Goal: Complete application form

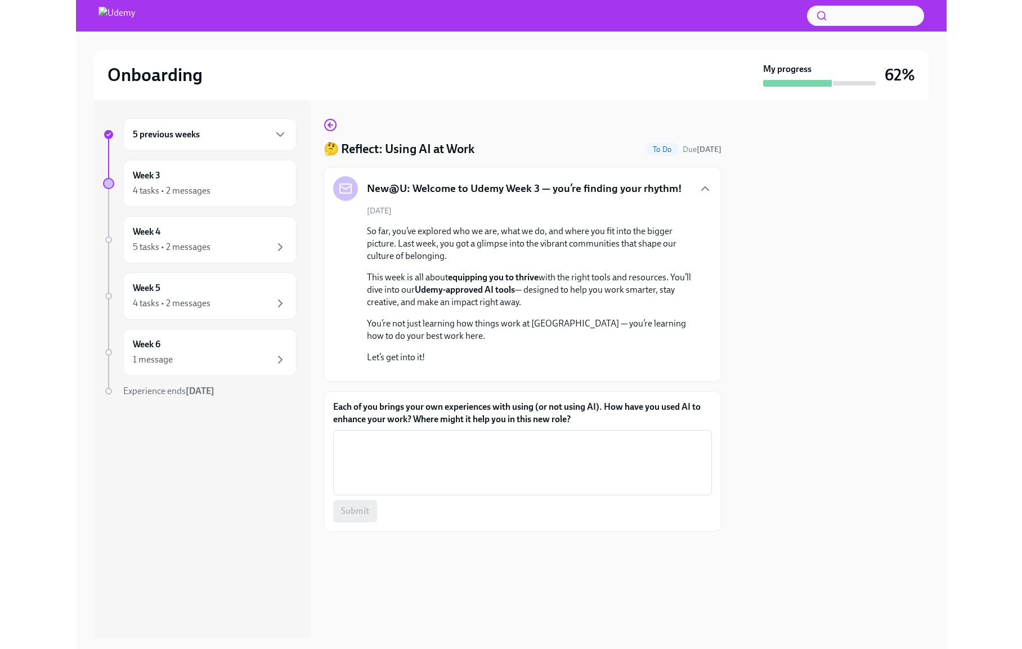
scroll to position [53, 0]
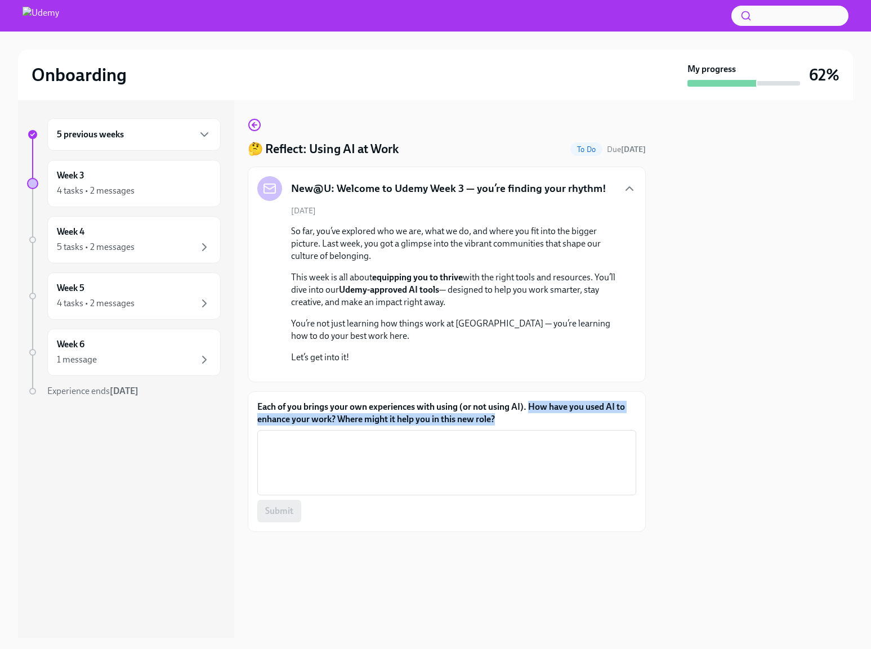
drag, startPoint x: 500, startPoint y: 489, endPoint x: 529, endPoint y: 477, distance: 31.3
click at [529, 425] on label "Each of you brings your own experiences with using (or not using AI). How have …" at bounding box center [446, 413] width 379 height 25
copy label "How have you used AI to enhance your work? Where might it help you in this new …"
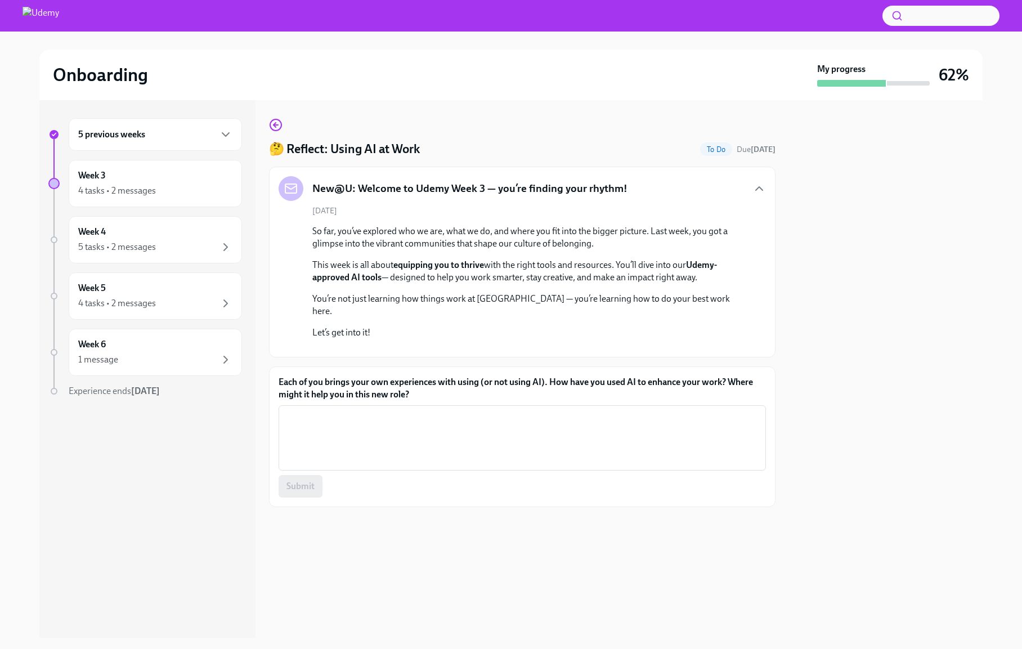
click at [503, 80] on div "Onboarding" at bounding box center [433, 75] width 760 height 23
click at [322, 465] on textarea "Each of you brings your own experiences with using (or not using AI). How have …" at bounding box center [522, 438] width 474 height 54
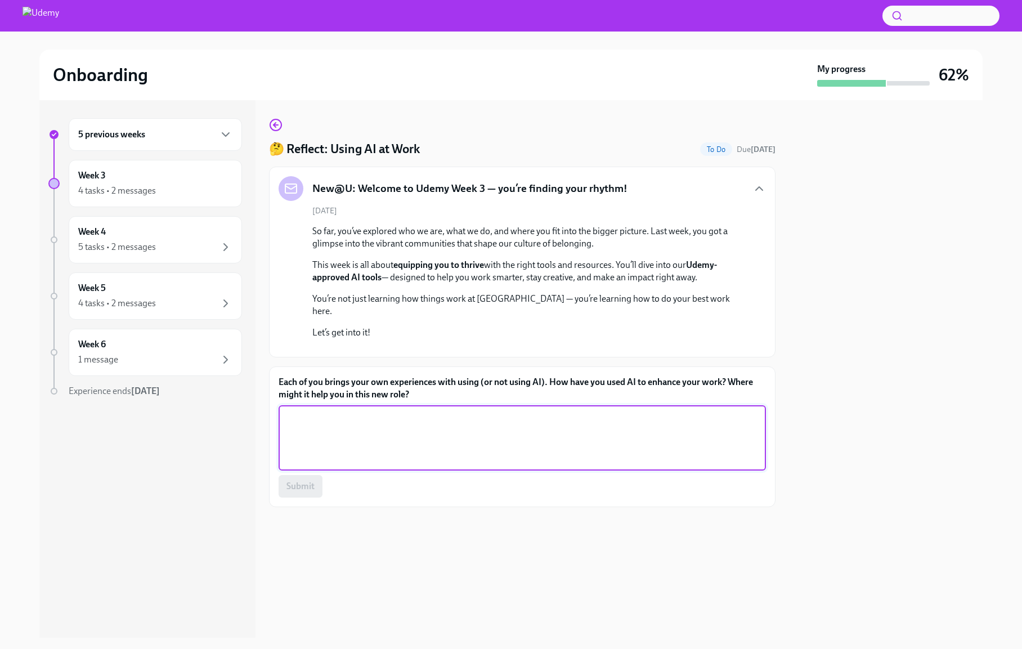
paste textarea "I’ve used AI to speed SOWs/proposals, improve forecast and staffing, surface ri…"
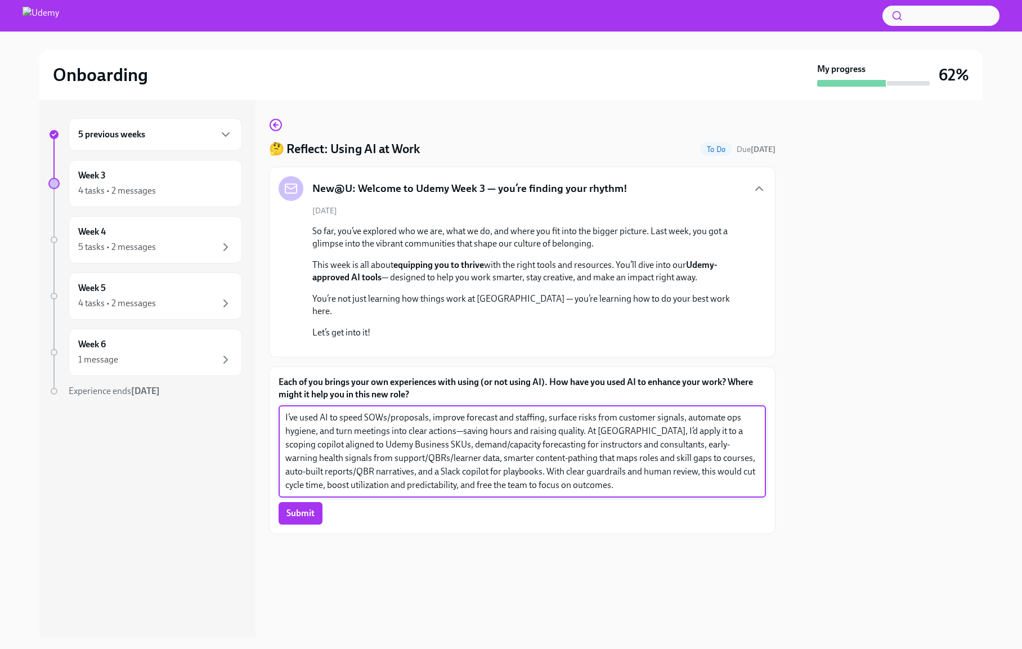
drag, startPoint x: 331, startPoint y: 511, endPoint x: 749, endPoint y: 532, distance: 417.6
click at [749, 492] on textarea "I’ve used AI to speed SOWs/proposals, improve forecast and staffing, surface ri…" at bounding box center [522, 451] width 474 height 81
click at [589, 492] on textarea "I’ve used AI to speed SOWs/proposals, improve forecast and staffing, surface ri…" at bounding box center [522, 451] width 474 height 81
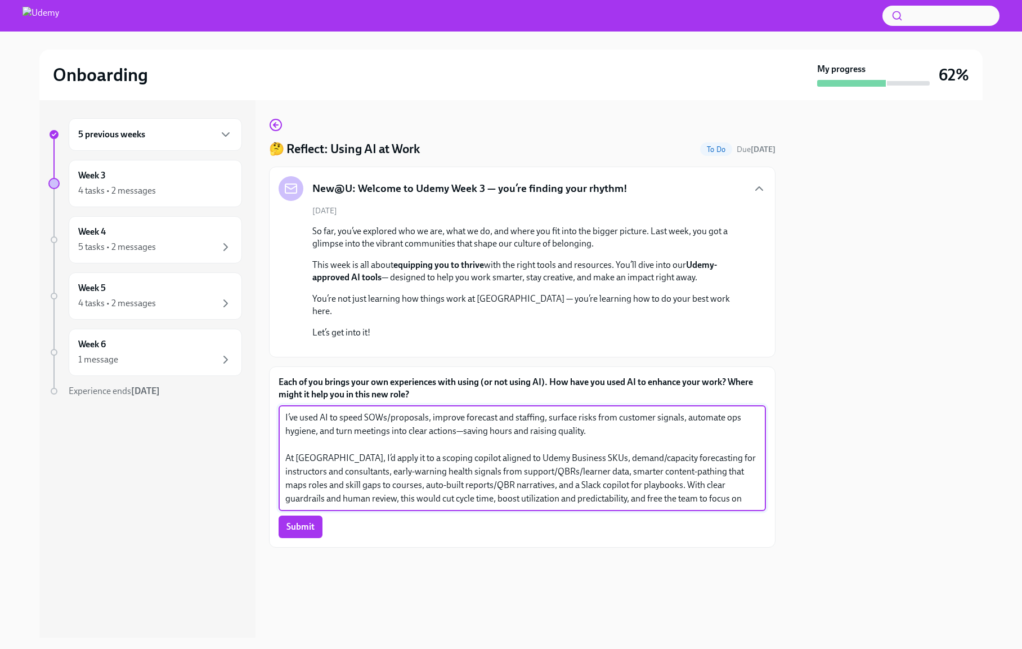
scroll to position [97, 0]
type textarea "I’ve used AI to speed SOWs/proposals, improve forecast and staffing, surface ri…"
drag, startPoint x: 720, startPoint y: 553, endPoint x: 277, endPoint y: 467, distance: 451.2
click at [277, 467] on div "Each of you brings your own experiences with using (or not using AI). How have …" at bounding box center [522, 456] width 507 height 181
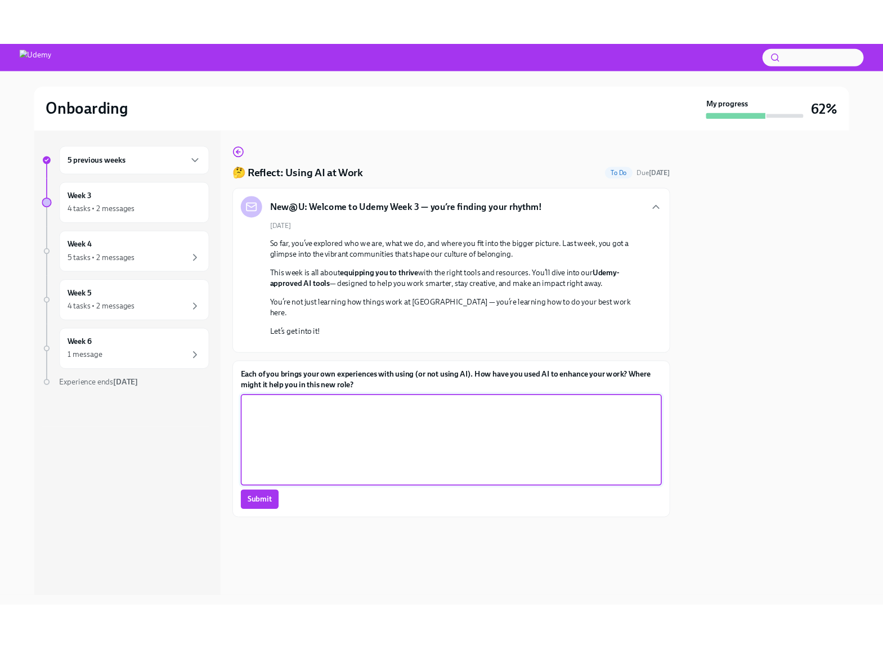
scroll to position [56, 0]
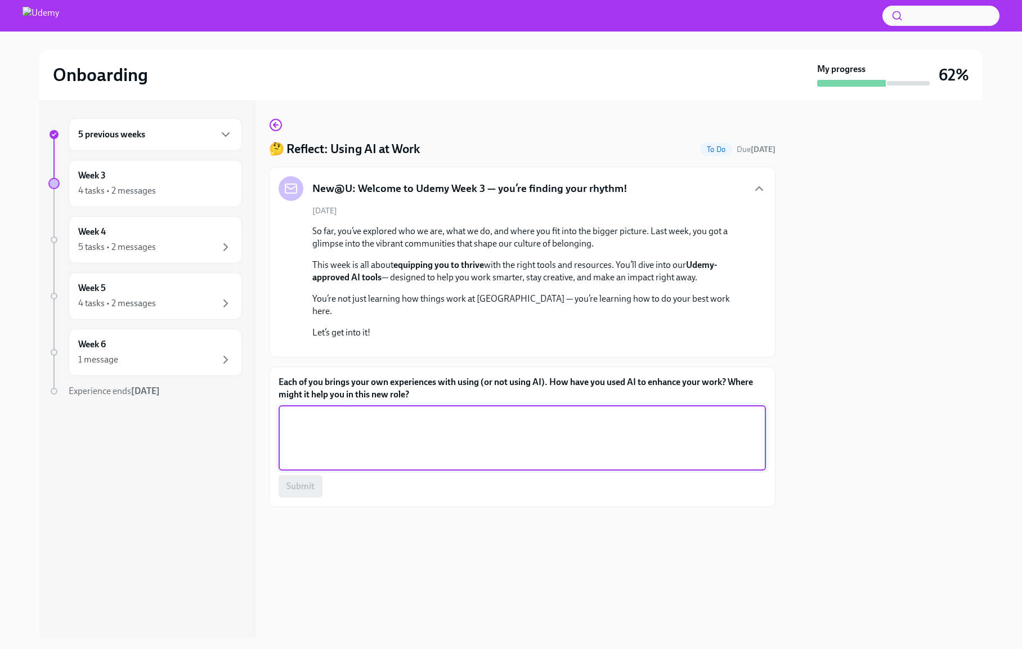
click at [332, 465] on textarea "Each of you brings your own experiences with using (or not using AI). How have …" at bounding box center [522, 438] width 474 height 54
paste textarea "I use AI as a practical copilot to speed repeatable work and surface risks earl…"
drag, startPoint x: 291, startPoint y: 508, endPoint x: 312, endPoint y: 508, distance: 20.8
click at [291, 465] on textarea "I use AI as a practical copilot to speed repeatable work and surface risks earl…" at bounding box center [522, 438] width 474 height 54
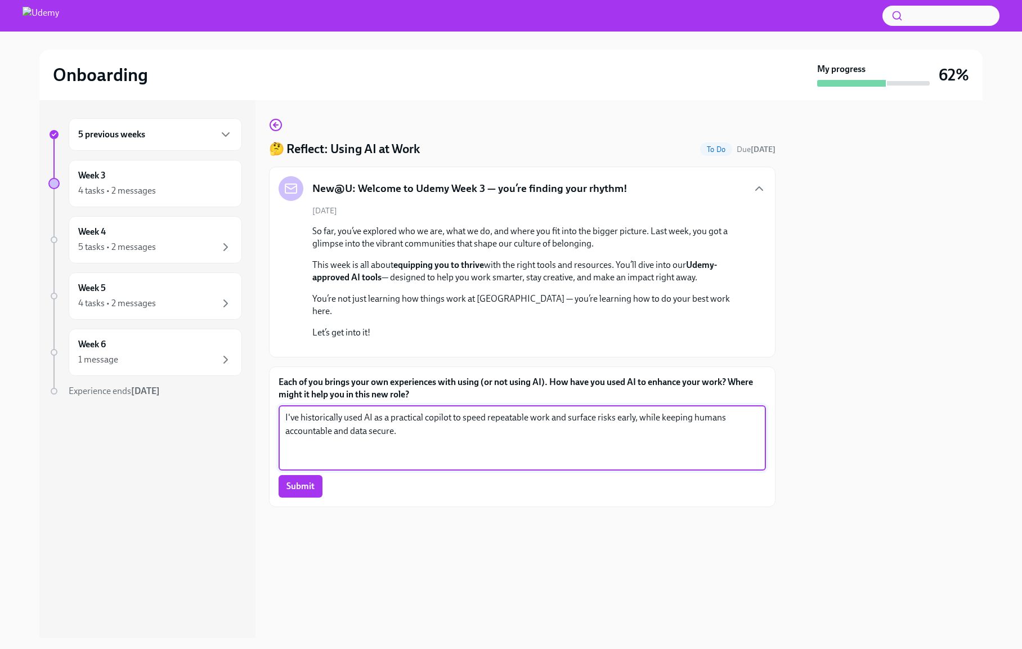
click at [442, 465] on textarea "I've historically used AI as a practical copilot to speed repeatable work and s…" at bounding box center [522, 438] width 474 height 54
click at [487, 465] on textarea "I've historically used AI as a practical copilot to speed repeatable work and s…" at bounding box center [522, 438] width 474 height 54
click at [496, 465] on textarea "I've historically used AI as a practical copilot to speed up repeatable work an…" at bounding box center [522, 438] width 474 height 54
drag, startPoint x: 496, startPoint y: 527, endPoint x: 581, endPoint y: 509, distance: 86.3
click at [580, 465] on textarea "I've historically used AI as a practical copilot to speed up repeatable work an…" at bounding box center [522, 438] width 474 height 54
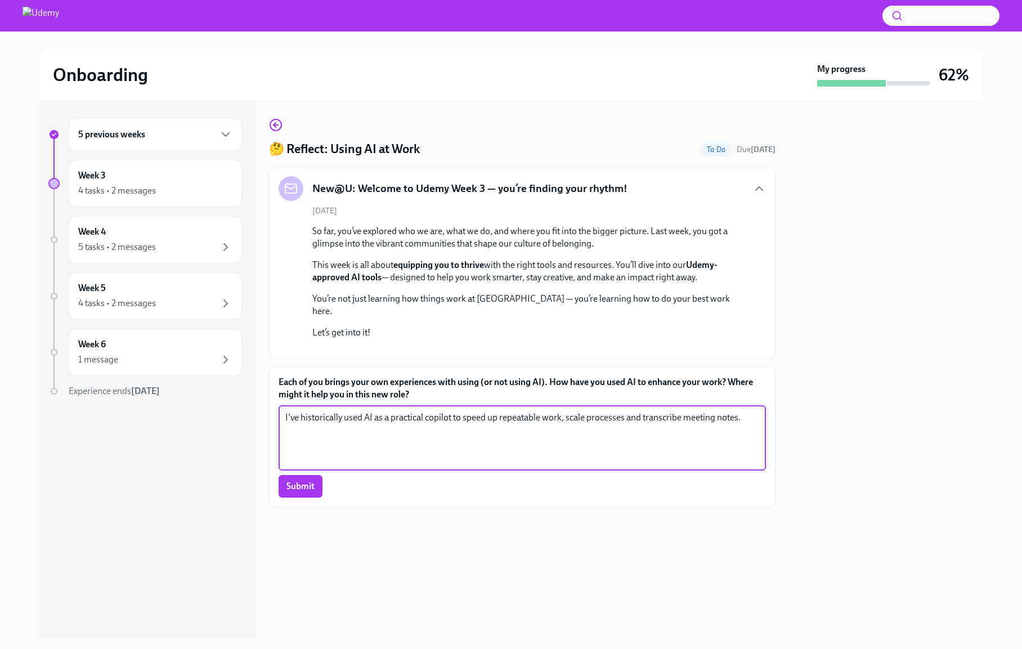
click at [452, 465] on textarea "I've historically used AI as a practical copilot to speed up repeatable work, s…" at bounding box center [522, 438] width 474 height 54
click at [366, 465] on textarea "I've historically used AI as a practical copilot for many things including: see…" at bounding box center [522, 438] width 474 height 54
click at [681, 465] on textarea "I've historically used AI as a practical copilot for many things including: see…" at bounding box center [522, 438] width 474 height 54
click at [498, 465] on textarea "I've historically used AI as a practical copilot for many things including: see…" at bounding box center [522, 438] width 474 height 54
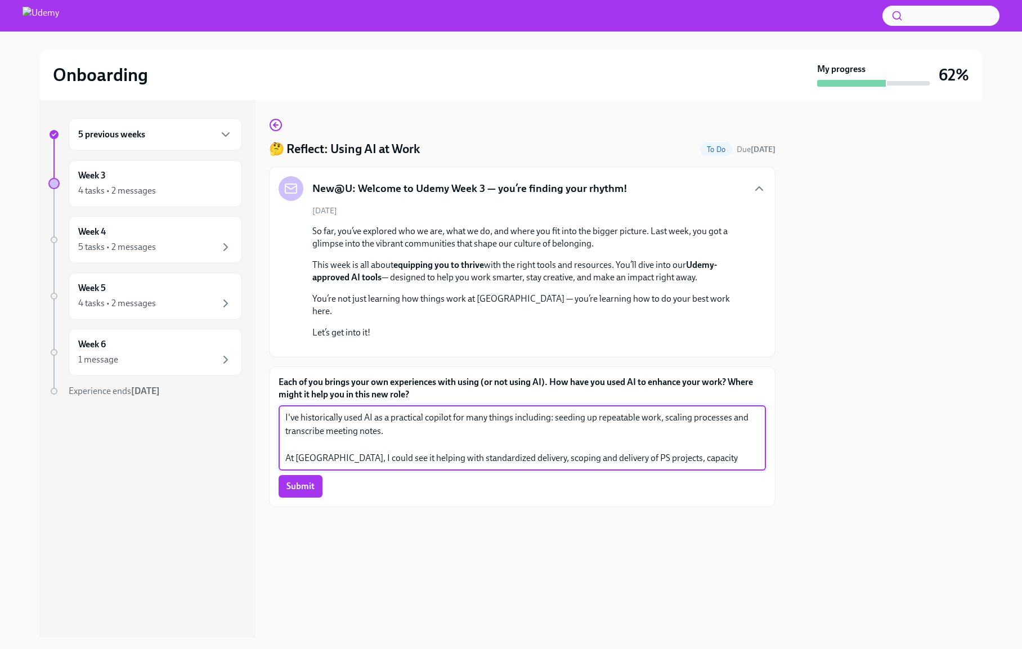
drag, startPoint x: 648, startPoint y: 552, endPoint x: 729, endPoint y: 549, distance: 81.1
click at [729, 465] on textarea "I've historically used AI as a practical copilot for many things including: see…" at bounding box center [522, 438] width 474 height 54
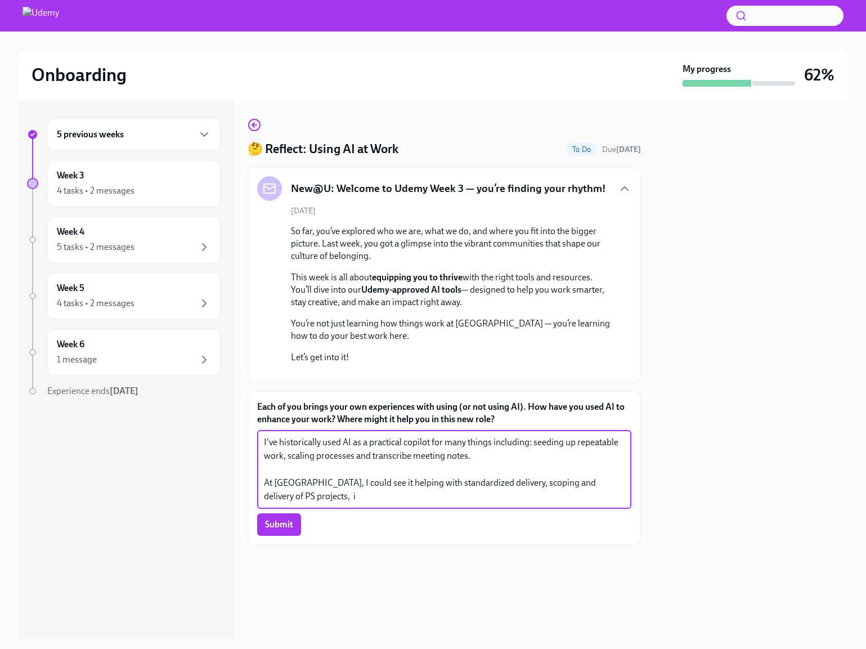
scroll to position [65, 0]
click at [550, 503] on textarea "I've historically used AI as a practical copilot for many things including: see…" at bounding box center [444, 470] width 361 height 68
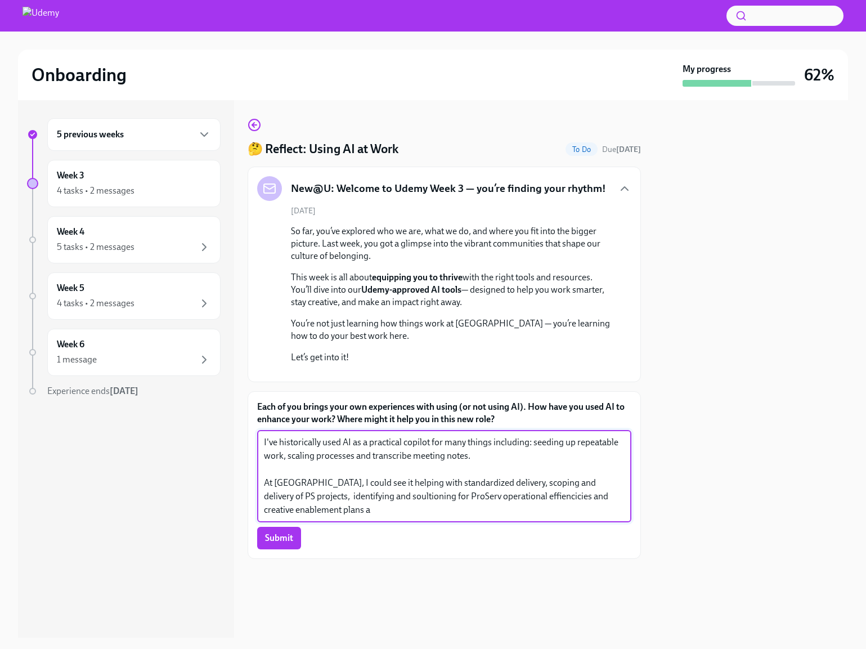
scroll to position [78, 0]
drag, startPoint x: 409, startPoint y: 552, endPoint x: 265, endPoint y: 521, distance: 146.8
click at [265, 517] on textarea "I've historically used AI as a practical copilot for many things including: see…" at bounding box center [444, 476] width 361 height 81
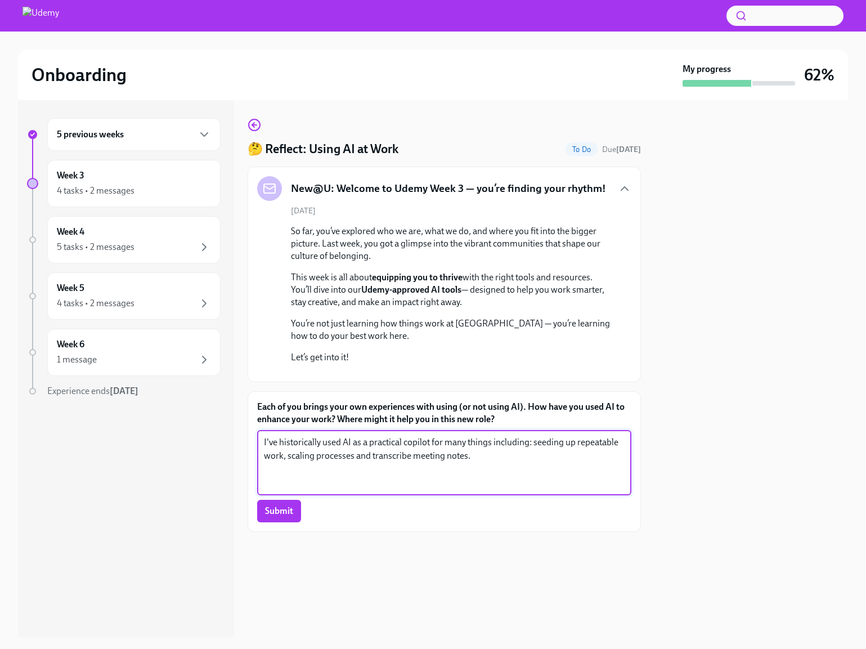
scroll to position [51, 0]
paste textarea "At [GEOGRAPHIC_DATA], I see AI helping to standardize delivery, improve the sco…"
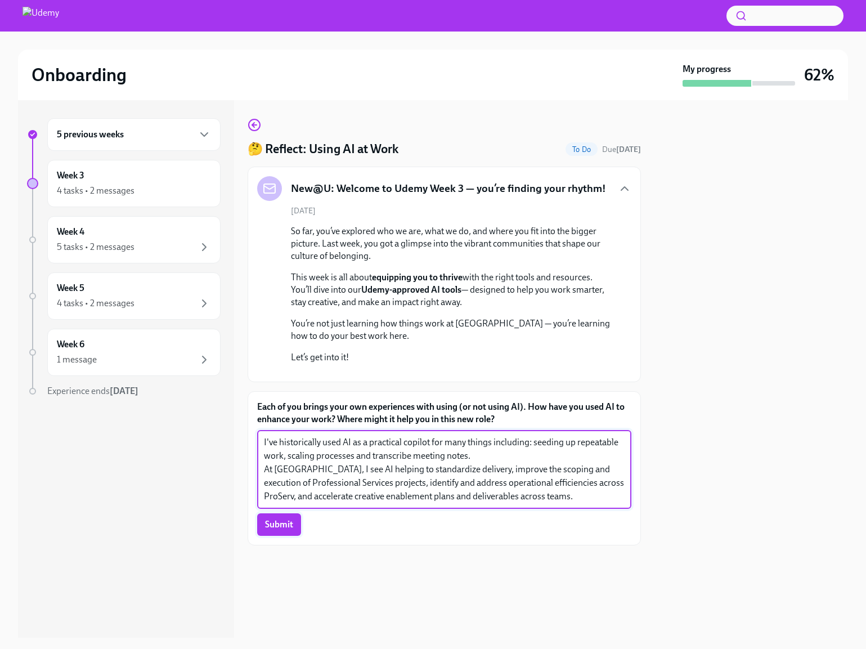
scroll to position [65, 0]
click at [266, 503] on textarea "I've historically used AI as a practical copilot for many things including: see…" at bounding box center [444, 470] width 361 height 68
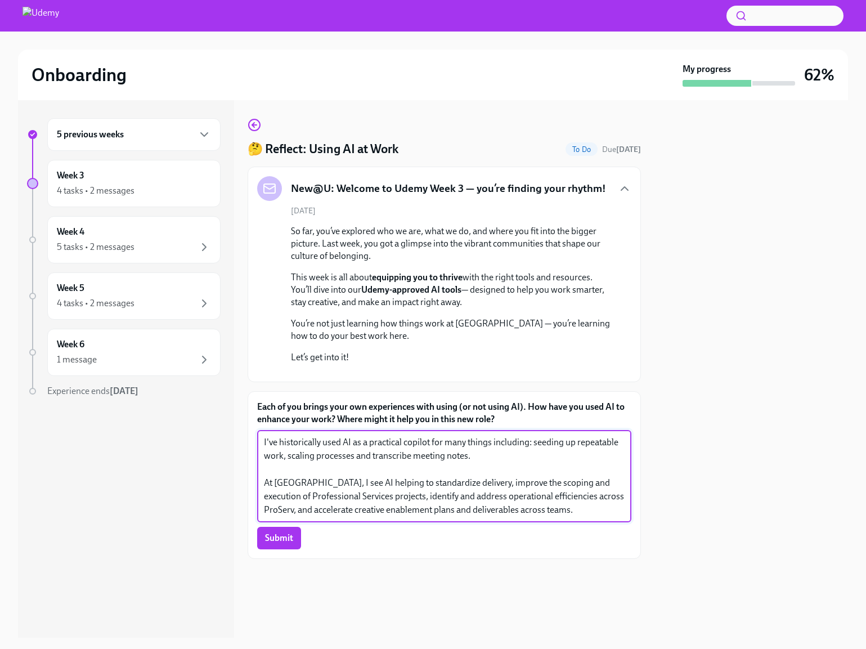
scroll to position [78, 0]
click at [304, 482] on textarea "I've historically used AI as a practical copilot for many things including: see…" at bounding box center [444, 476] width 361 height 81
type textarea "I've used AI as a practical copilot for many things including: seeding up repea…"
click at [334, 595] on div at bounding box center [444, 577] width 393 height 36
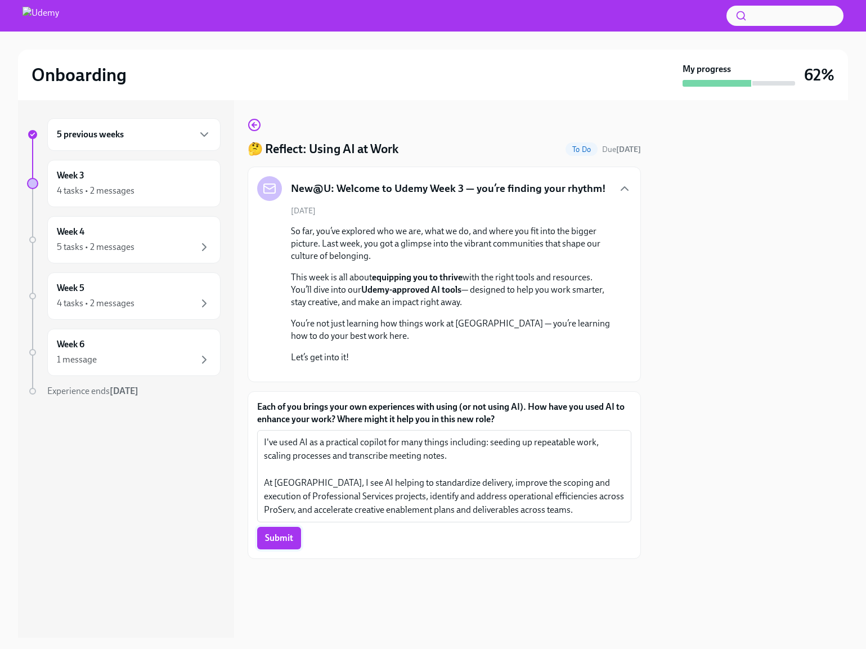
click at [285, 549] on button "Submit" at bounding box center [279, 538] width 44 height 23
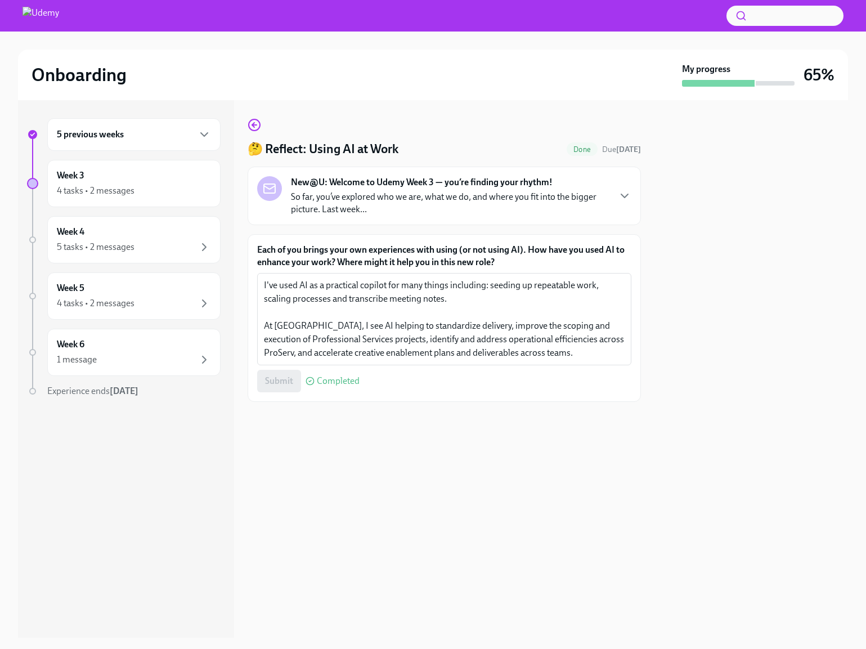
click at [370, 187] on strong "New@U: Welcome to Udemy Week 3 — you’re finding your rhythm!" at bounding box center [422, 182] width 262 height 12
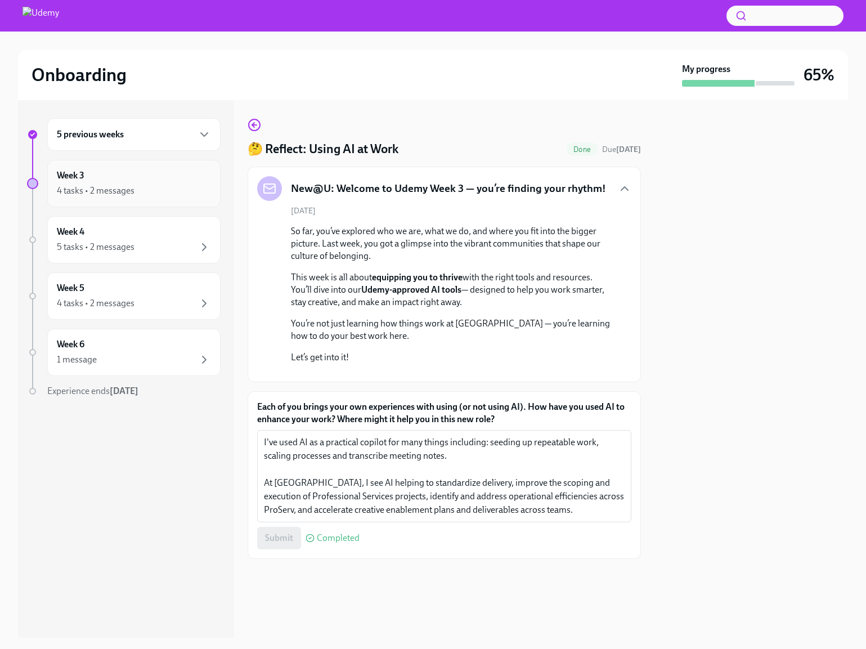
click at [102, 177] on div "Week 3 4 tasks • 2 messages" at bounding box center [134, 183] width 154 height 28
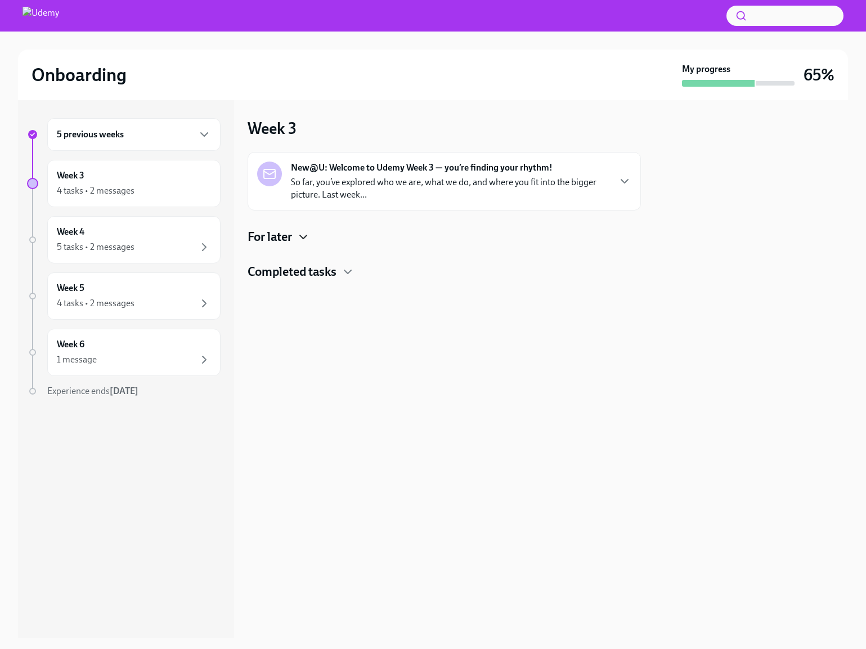
click at [299, 237] on icon "button" at bounding box center [304, 237] width 14 height 14
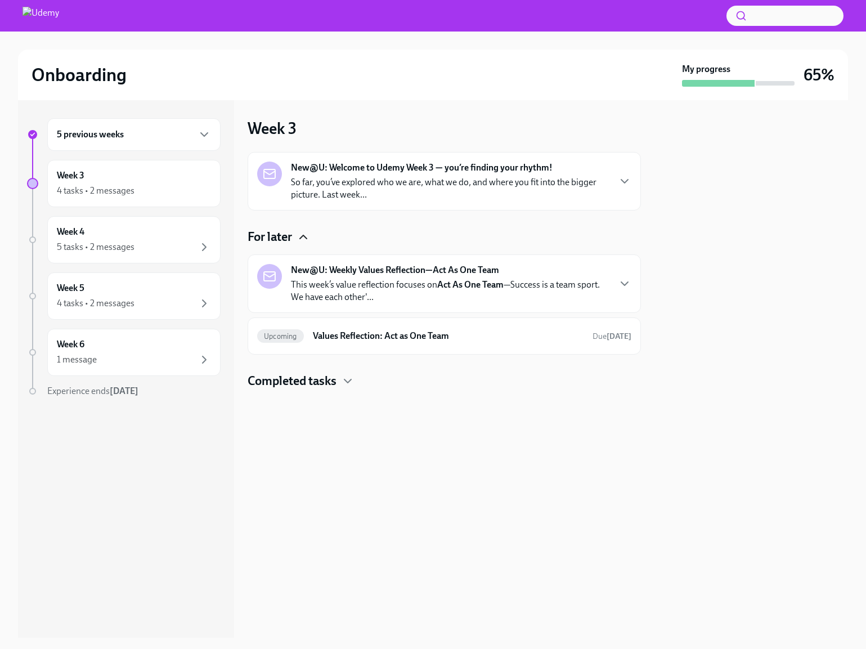
click at [333, 381] on h4 "Completed tasks" at bounding box center [292, 381] width 89 height 17
